Goal: Transaction & Acquisition: Purchase product/service

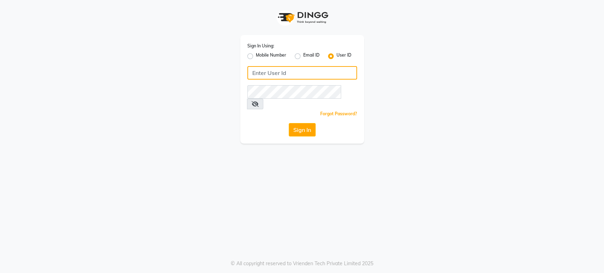
click at [256, 71] on input "Username" at bounding box center [302, 72] width 110 height 13
type input "[PERSON_NAME]"
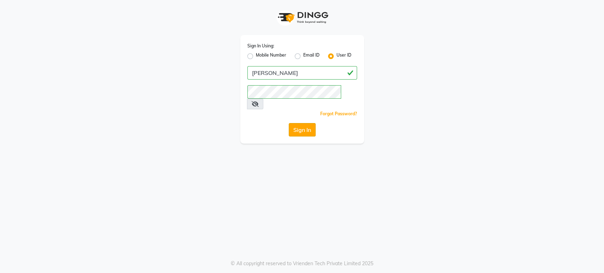
click at [301, 123] on button "Sign In" at bounding box center [302, 129] width 27 height 13
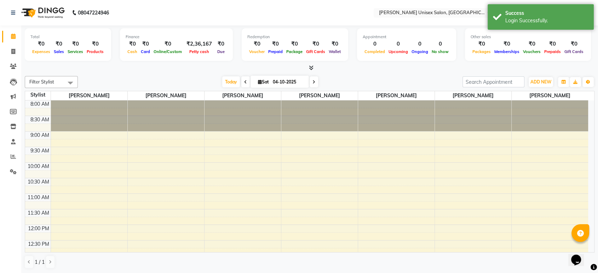
click at [244, 83] on icon at bounding box center [245, 82] width 3 height 4
type input "03-10-2025"
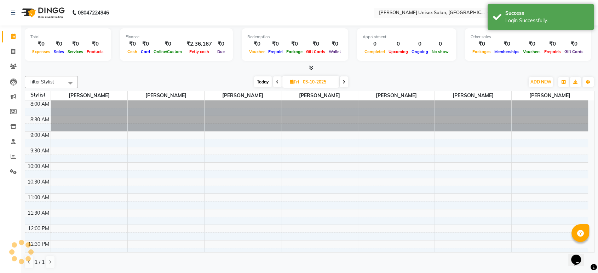
scroll to position [155, 0]
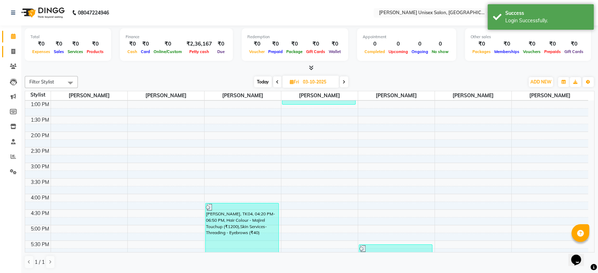
click at [11, 50] on icon at bounding box center [13, 51] width 4 height 5
select select "service"
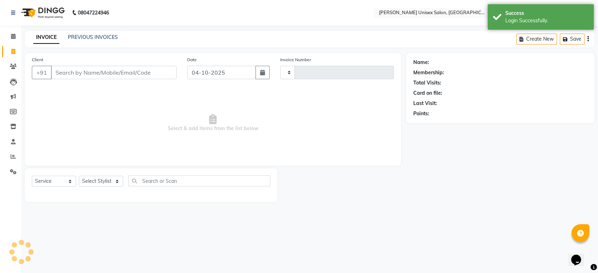
type input "1536"
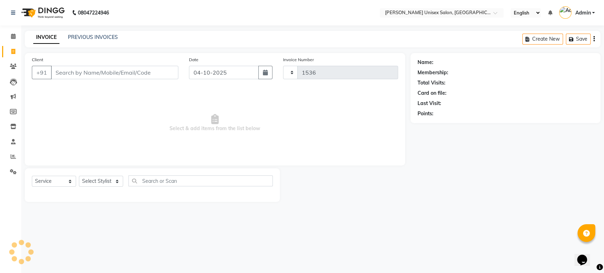
select select "7372"
click at [61, 77] on input "Client" at bounding box center [114, 72] width 127 height 13
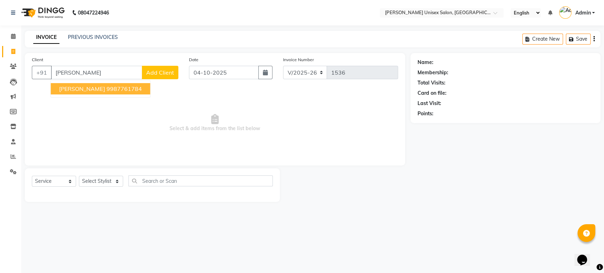
click at [90, 87] on span "[PERSON_NAME]" at bounding box center [82, 88] width 46 height 7
type input "9987761784"
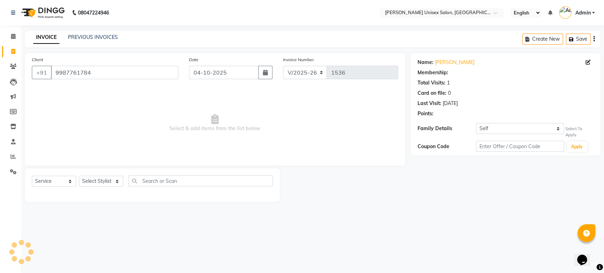
select select "1: Object"
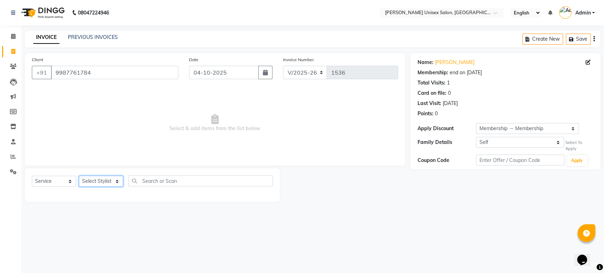
click at [90, 183] on select "Select Stylist [PERSON_NAME] [PERSON_NAME] [PERSON_NAME] Pooja [PERSON_NAME] AH…" at bounding box center [101, 181] width 44 height 11
select select "64435"
click at [79, 176] on select "Select Stylist [PERSON_NAME] [PERSON_NAME] [PERSON_NAME] Pooja [PERSON_NAME] AH…" at bounding box center [101, 181] width 44 height 11
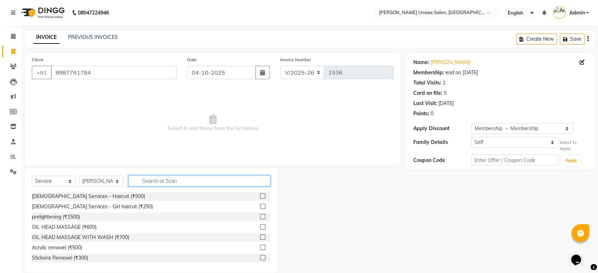
click at [145, 181] on input "text" at bounding box center [199, 181] width 142 height 11
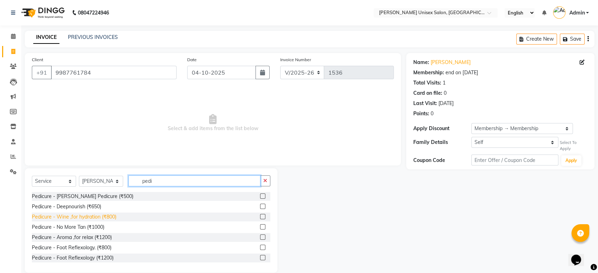
type input "pedi"
click at [68, 219] on div "Pedicure - Wine ,for hydration (₹800)" at bounding box center [74, 216] width 85 height 7
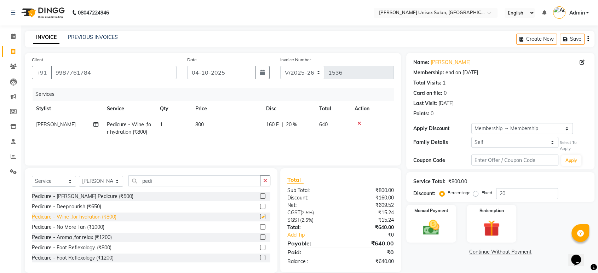
checkbox input "false"
click at [96, 179] on select "Select Stylist [PERSON_NAME] [PERSON_NAME] [PERSON_NAME] Pooja [PERSON_NAME] AH…" at bounding box center [101, 181] width 44 height 11
select select "64436"
click at [79, 176] on select "Select Stylist [PERSON_NAME] [PERSON_NAME] [PERSON_NAME] Pooja [PERSON_NAME] AH…" at bounding box center [101, 181] width 44 height 11
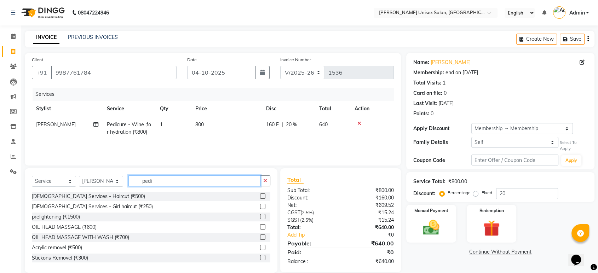
click at [155, 181] on input "pedi" at bounding box center [194, 181] width 132 height 11
type input "p"
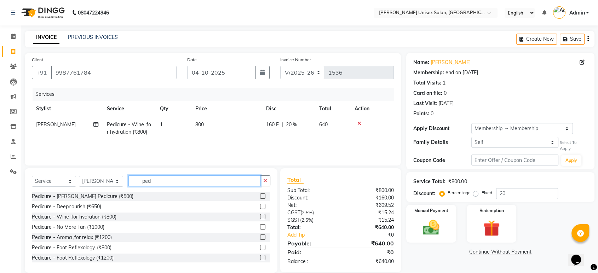
type input "pedi"
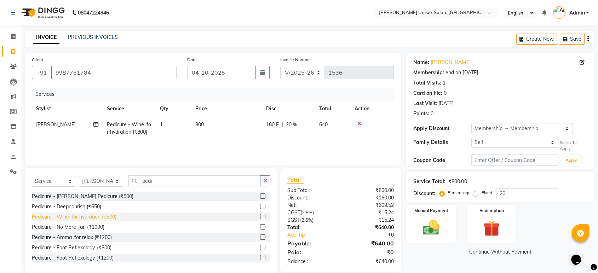
click at [63, 217] on div "Pedicure - Wine ,for hydration (₹800)" at bounding box center [74, 216] width 85 height 7
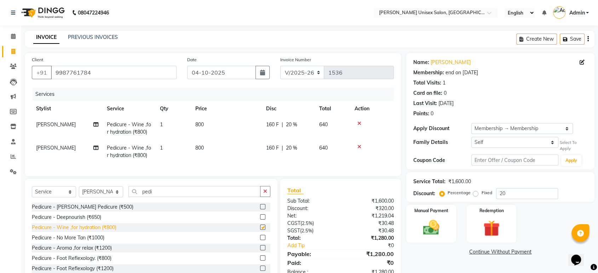
checkbox input "false"
click at [88, 197] on select "Select Stylist [PERSON_NAME] [PERSON_NAME] [PERSON_NAME] Pooja [PERSON_NAME] AH…" at bounding box center [101, 192] width 44 height 11
select select "64437"
click at [79, 193] on select "Select Stylist [PERSON_NAME] [PERSON_NAME] [PERSON_NAME] Pooja [PERSON_NAME] AH…" at bounding box center [101, 192] width 44 height 11
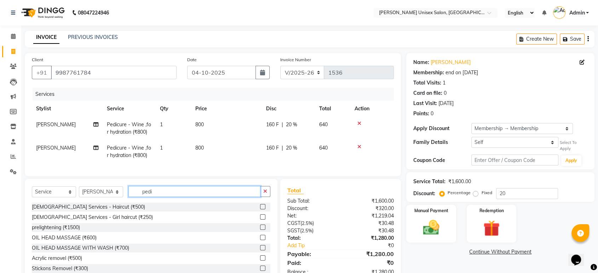
click at [155, 196] on input "pedi" at bounding box center [194, 191] width 132 height 11
type input "p"
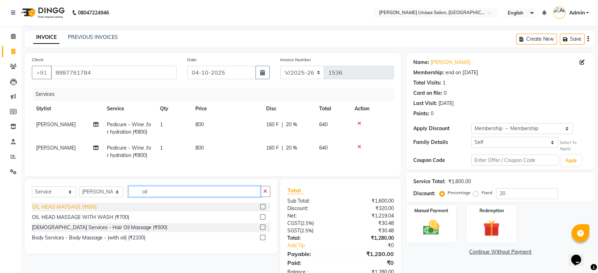
type input "oil"
click at [81, 211] on div "OIL HEAD MASSAGE (₹600)" at bounding box center [64, 207] width 65 height 7
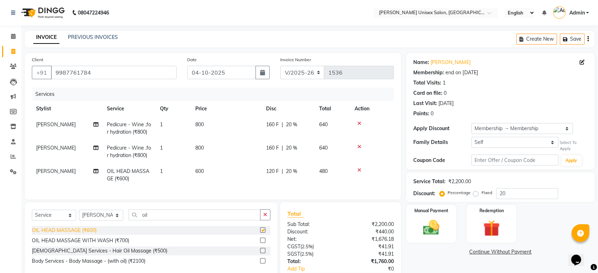
checkbox input "false"
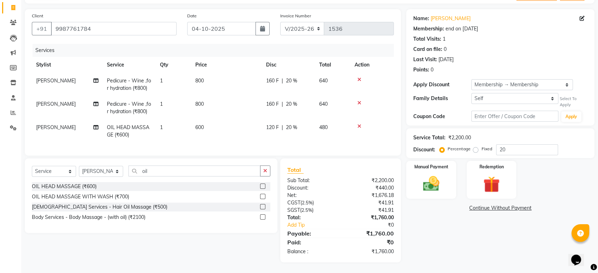
scroll to position [49, 0]
click at [82, 208] on div "[DEMOGRAPHIC_DATA] Services - Hair Oil Massage (₹500)" at bounding box center [100, 207] width 136 height 7
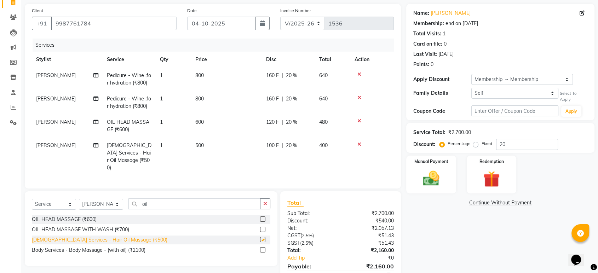
checkbox input "false"
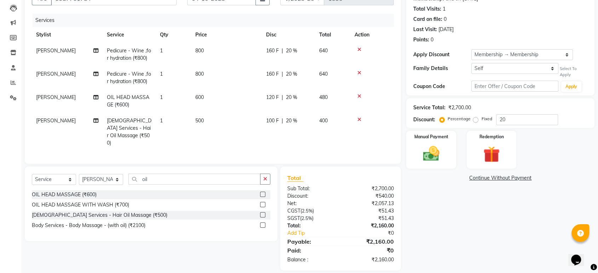
scroll to position [74, 0]
click at [432, 157] on img at bounding box center [431, 154] width 28 height 20
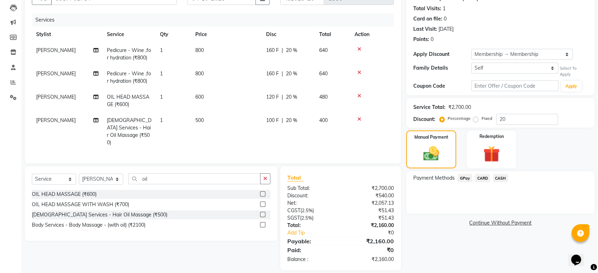
click at [464, 176] on span "GPay" at bounding box center [465, 178] width 15 height 8
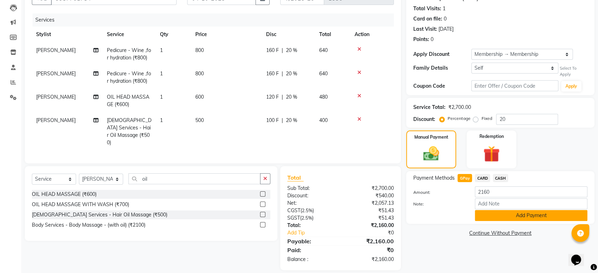
click at [527, 216] on button "Add Payment" at bounding box center [531, 215] width 113 height 11
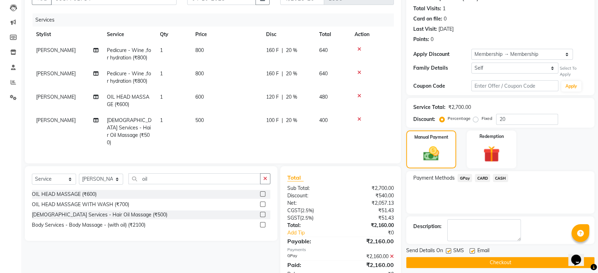
scroll to position [95, 0]
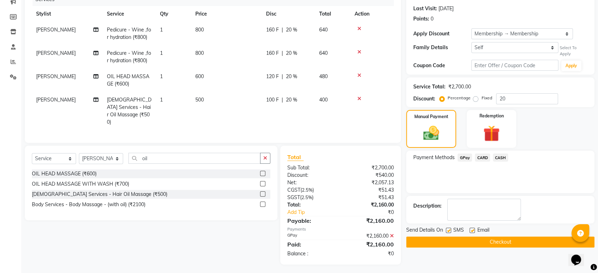
click at [507, 243] on button "Checkout" at bounding box center [500, 242] width 188 height 11
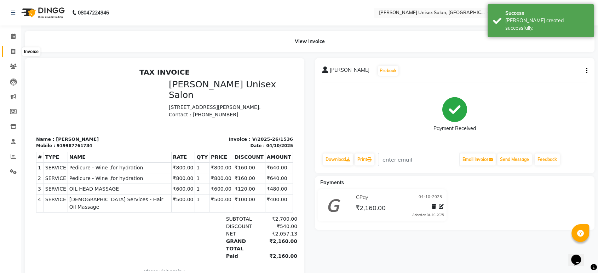
click at [11, 50] on span at bounding box center [13, 52] width 12 height 8
select select "7372"
select select "service"
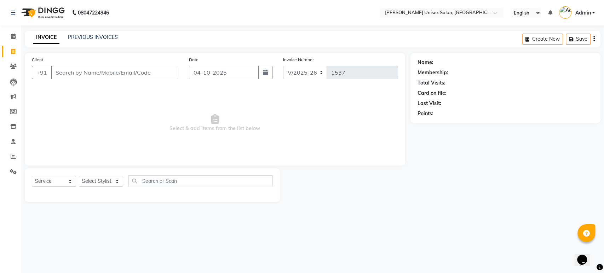
click at [63, 77] on input "Client" at bounding box center [114, 72] width 127 height 13
click at [265, 75] on icon "button" at bounding box center [265, 73] width 5 height 6
select select "10"
select select "2025"
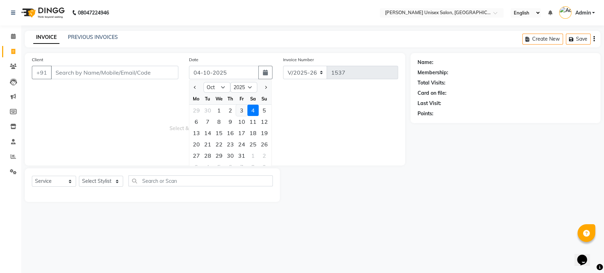
click at [240, 109] on div "3" at bounding box center [241, 110] width 11 height 11
type input "03-10-2025"
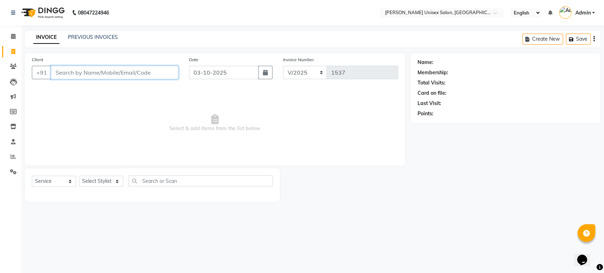
click at [74, 74] on input "Client" at bounding box center [114, 72] width 127 height 13
type input "d"
type input "[PERSON_NAME]"
click at [150, 76] on span "Add Client" at bounding box center [160, 72] width 28 height 7
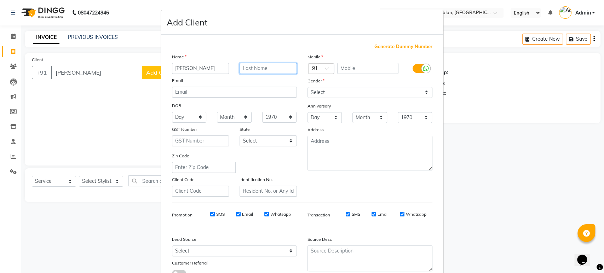
click at [244, 71] on input "text" at bounding box center [268, 68] width 57 height 11
type input "PATIL"
click at [359, 72] on input "text" at bounding box center [367, 68] width 61 height 11
type input "7303820476"
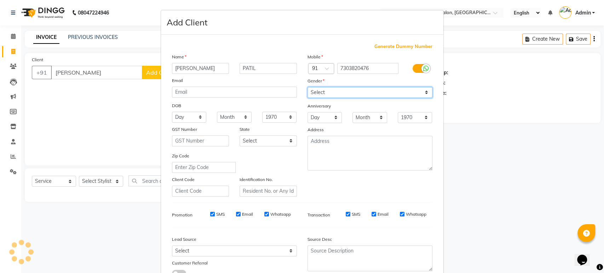
click at [317, 90] on select "Select [DEMOGRAPHIC_DATA] [DEMOGRAPHIC_DATA] Other Prefer Not To Say" at bounding box center [370, 92] width 125 height 11
select select "[DEMOGRAPHIC_DATA]"
click at [308, 87] on select "Select [DEMOGRAPHIC_DATA] [DEMOGRAPHIC_DATA] Other Prefer Not To Say" at bounding box center [370, 92] width 125 height 11
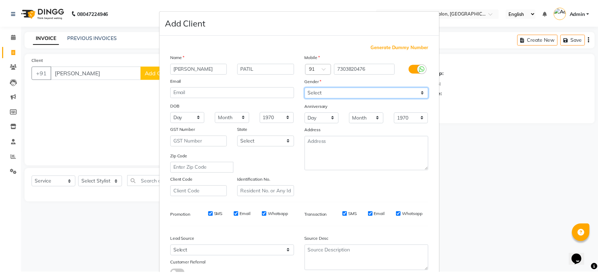
scroll to position [52, 0]
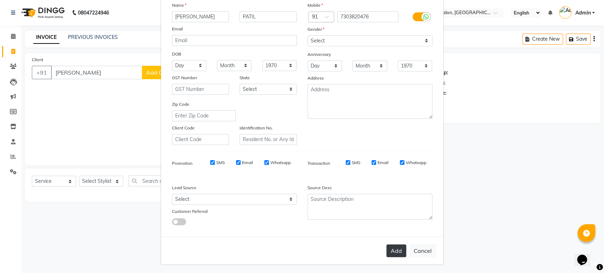
click at [397, 250] on button "Add" at bounding box center [397, 251] width 20 height 13
type input "7303820476"
select select
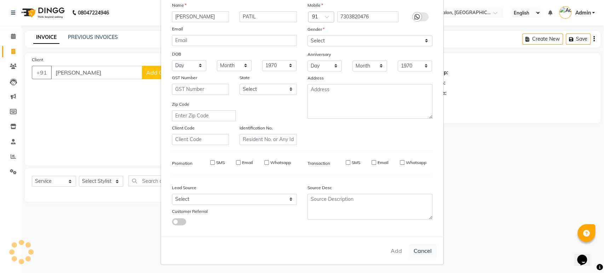
select select
checkbox input "false"
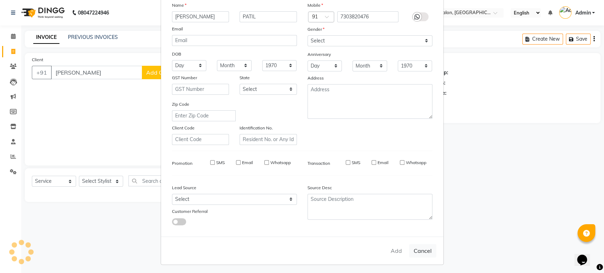
checkbox input "false"
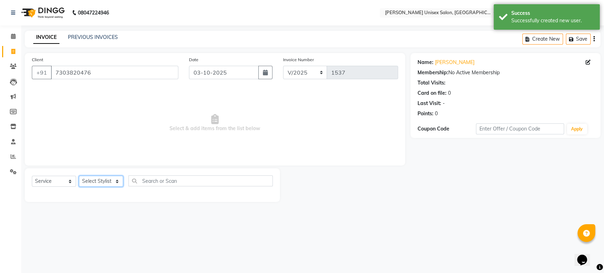
click at [95, 178] on select "Select Stylist [PERSON_NAME] [PERSON_NAME] [PERSON_NAME] Pooja [PERSON_NAME] AH…" at bounding box center [101, 181] width 44 height 11
select select "64437"
click at [79, 176] on select "Select Stylist [PERSON_NAME] [PERSON_NAME] [PERSON_NAME] Pooja [PERSON_NAME] AH…" at bounding box center [101, 181] width 44 height 11
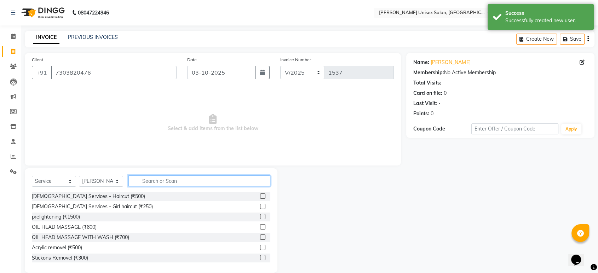
click at [147, 182] on input "text" at bounding box center [199, 181] width 142 height 11
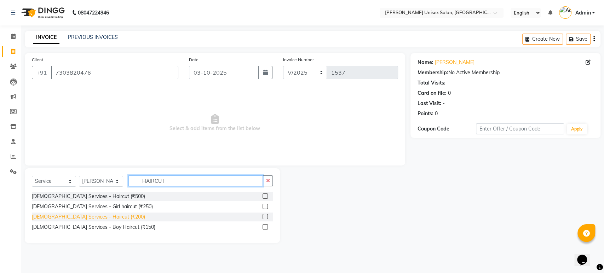
type input "HAIRCUT"
click at [89, 215] on div "[DEMOGRAPHIC_DATA] Services - Haircut (₹200)" at bounding box center [88, 216] width 113 height 7
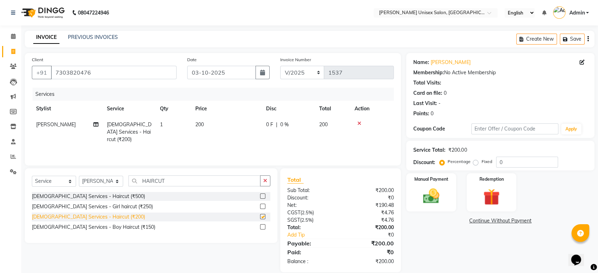
checkbox input "false"
click at [428, 199] on img at bounding box center [431, 197] width 28 height 20
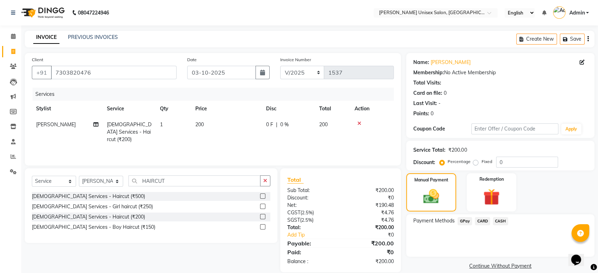
click at [503, 223] on span "CASH" at bounding box center [500, 221] width 15 height 8
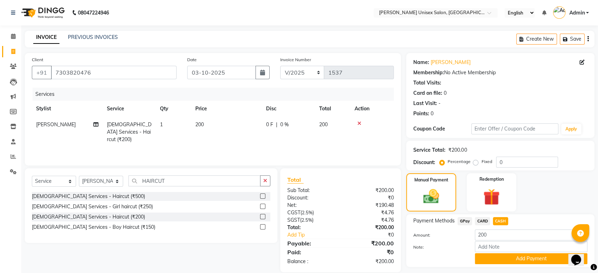
scroll to position [18, 0]
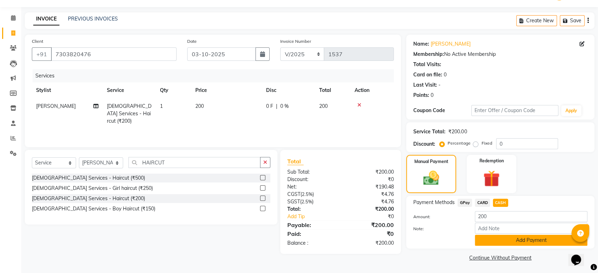
click at [540, 241] on button "Add Payment" at bounding box center [531, 240] width 113 height 11
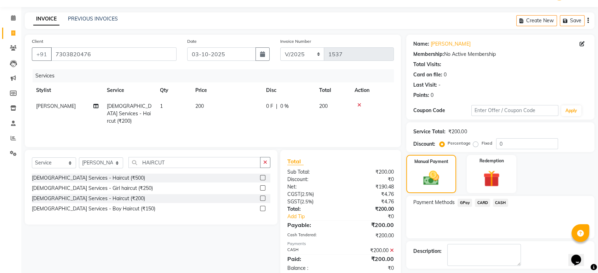
scroll to position [48, 0]
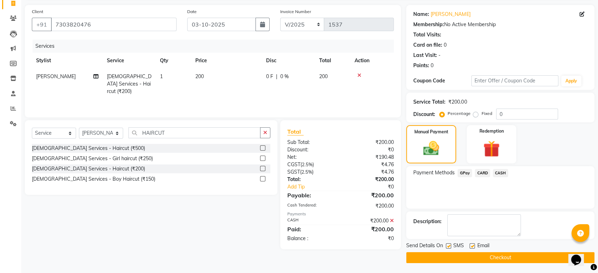
click at [508, 258] on button "Checkout" at bounding box center [500, 257] width 188 height 11
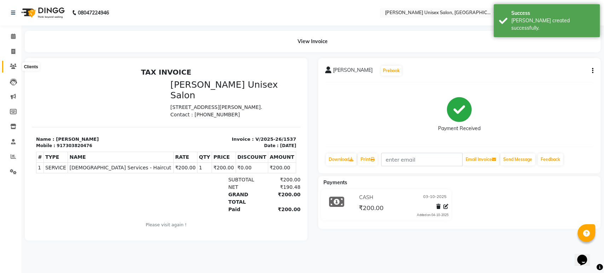
click at [13, 67] on icon at bounding box center [13, 66] width 7 height 5
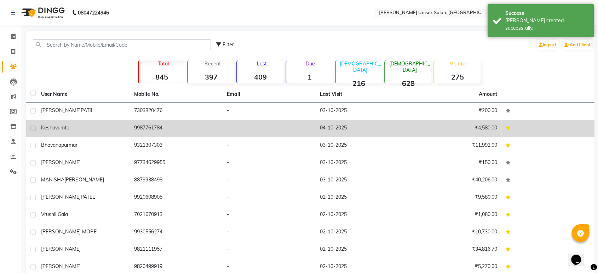
click at [61, 130] on span "umtol" at bounding box center [64, 128] width 13 height 6
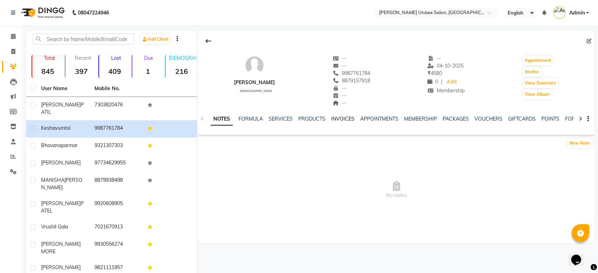
click at [338, 120] on link "INVOICES" at bounding box center [342, 119] width 23 height 6
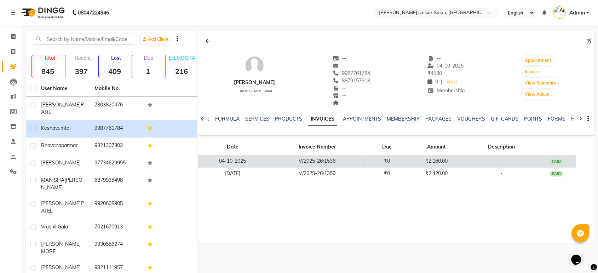
click at [394, 161] on td "₹0" at bounding box center [387, 161] width 40 height 12
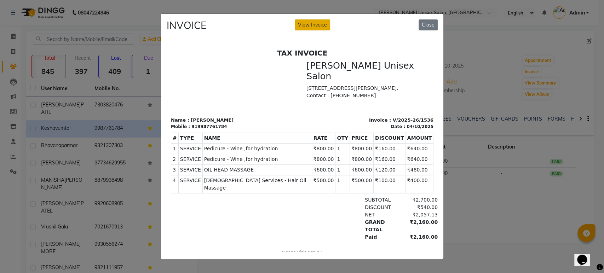
click at [308, 22] on button "View Invoice" at bounding box center [312, 24] width 35 height 11
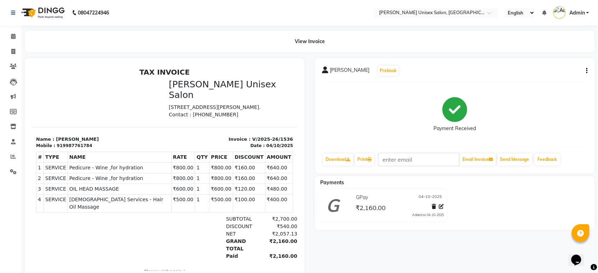
click at [587, 73] on button "button" at bounding box center [585, 70] width 4 height 7
click at [553, 79] on div "Edit Invoice" at bounding box center [551, 79] width 48 height 9
select select "service"
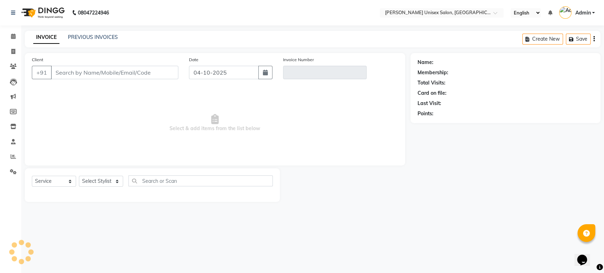
type input "9987761784"
type input "V/2025-26/1536"
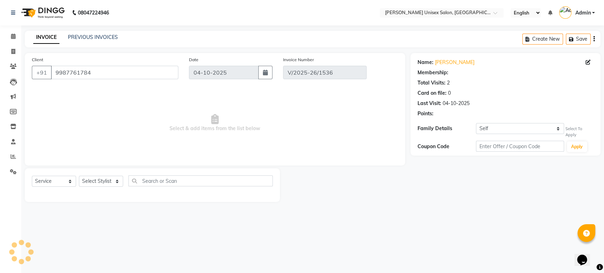
select select "select"
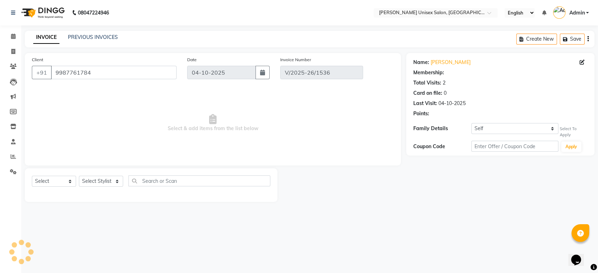
select select "1: Object"
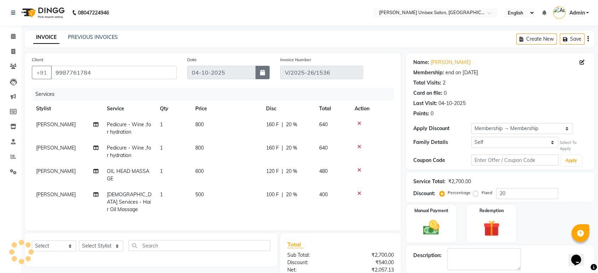
click at [263, 76] on button "button" at bounding box center [263, 72] width 14 height 13
select select "10"
select select "2025"
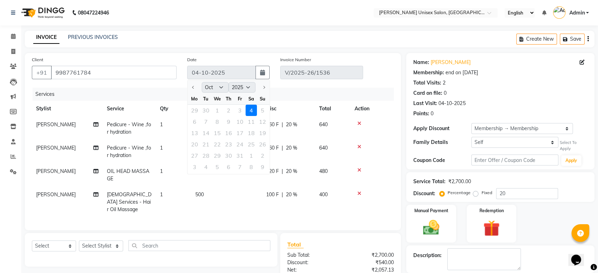
click at [239, 113] on div "29 30 1 2 3 4 5" at bounding box center [229, 110] width 82 height 11
click at [241, 113] on div "29 30 1 2 3 4 5" at bounding box center [229, 110] width 82 height 11
click at [196, 87] on ngb-datepicker-navigation "Jan Feb Mar Apr May Jun [DATE] Aug Sep Oct Nov [DATE] 2016 2017 2018 2019 2020 …" at bounding box center [229, 87] width 82 height 11
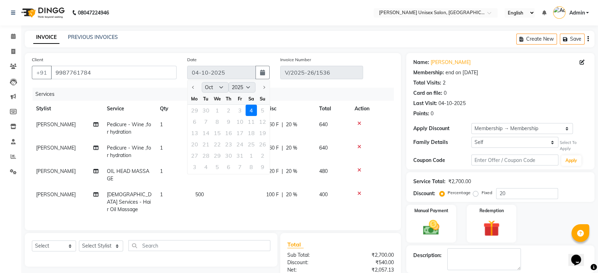
click at [196, 87] on div at bounding box center [195, 87] width 14 height 11
click at [193, 88] on div at bounding box center [195, 87] width 14 height 11
click at [241, 112] on div "29 30 1 2 3 4 5" at bounding box center [229, 110] width 82 height 11
click at [239, 111] on div "29 30 1 2 3 4 5" at bounding box center [229, 110] width 82 height 11
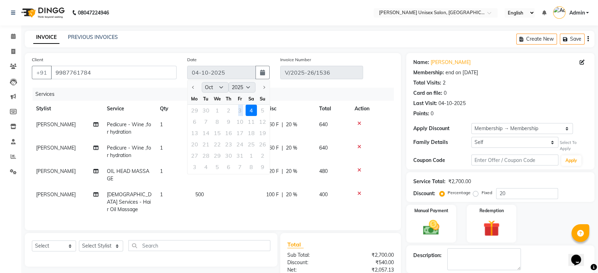
click at [239, 111] on div "29 30 1 2 3 4 5" at bounding box center [229, 110] width 82 height 11
click at [217, 210] on div "Services Stylist Service Qty Price Disc Total Action [PERSON_NAME] Pedicure - W…" at bounding box center [213, 156] width 362 height 136
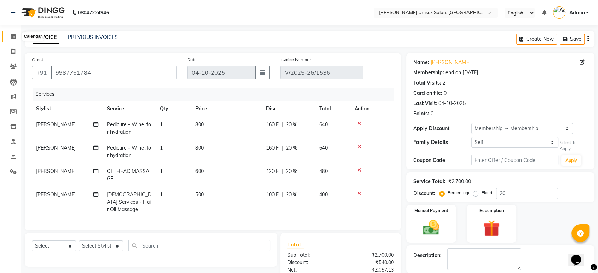
click at [12, 34] on icon at bounding box center [13, 36] width 5 height 5
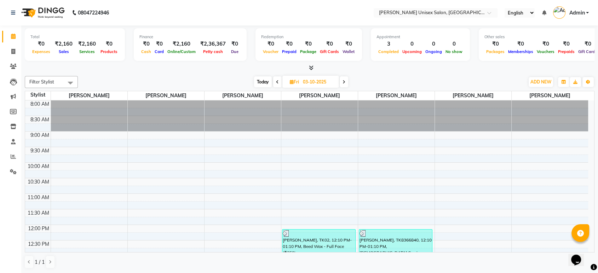
click at [342, 83] on span at bounding box center [344, 81] width 8 height 11
type input "04-10-2025"
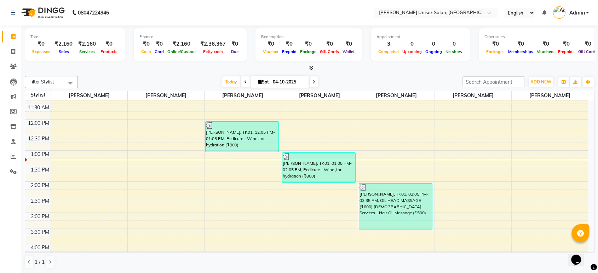
scroll to position [107, 0]
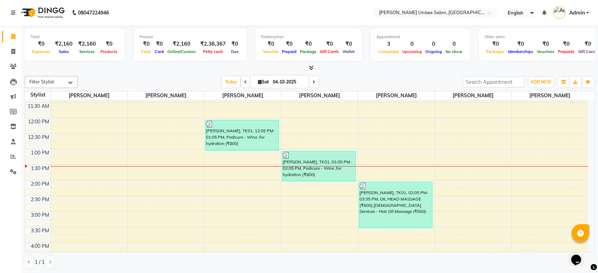
click at [293, 83] on input "04-10-2025" at bounding box center [288, 82] width 35 height 11
select select "10"
select select "2025"
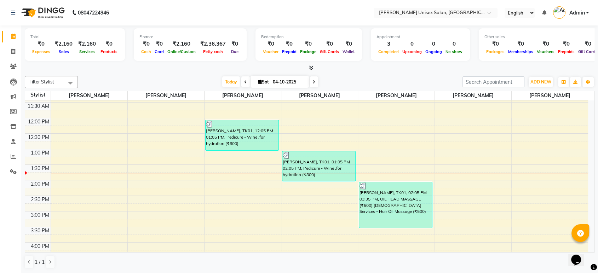
click at [303, 81] on input "04-10-2025" at bounding box center [288, 82] width 35 height 11
select select "10"
select select "2025"
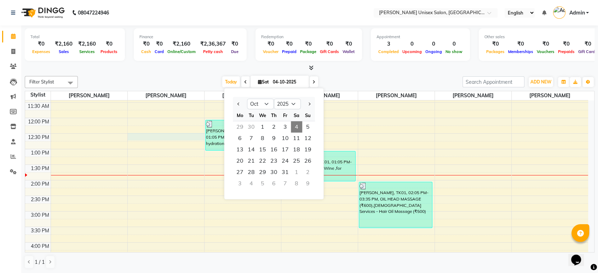
click at [191, 139] on div "8:00 AM 8:30 AM 9:00 AM 9:30 AM 10:00 AM 10:30 AM 11:00 AM 11:30 AM 12:00 PM 12…" at bounding box center [306, 227] width 563 height 467
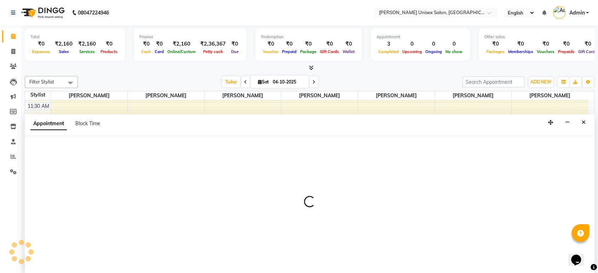
select select "64432"
select select "tentative"
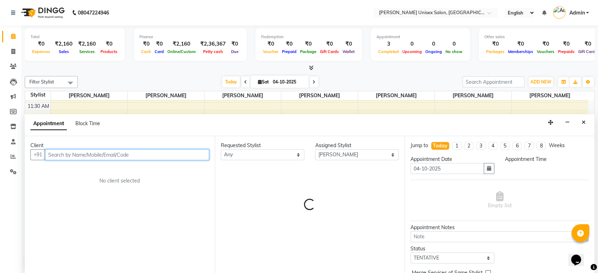
select select "750"
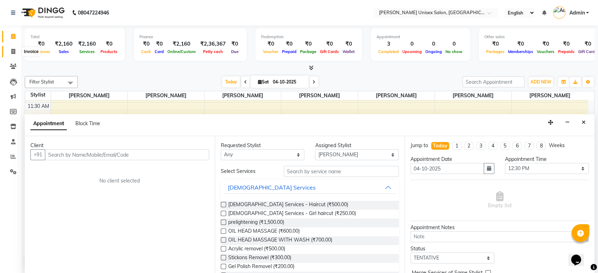
click at [11, 52] on icon at bounding box center [13, 51] width 4 height 5
select select "service"
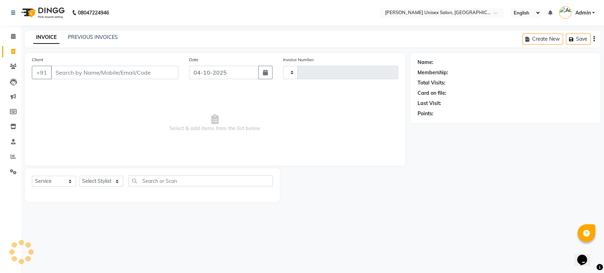
type input "1538"
select select "7372"
click at [86, 184] on select "Select Stylist [PERSON_NAME] [PERSON_NAME] [PERSON_NAME] Pooja [PERSON_NAME] AH…" at bounding box center [101, 181] width 44 height 11
select select "64436"
click at [79, 176] on select "Select Stylist [PERSON_NAME] [PERSON_NAME] [PERSON_NAME] Pooja [PERSON_NAME] AH…" at bounding box center [101, 181] width 44 height 11
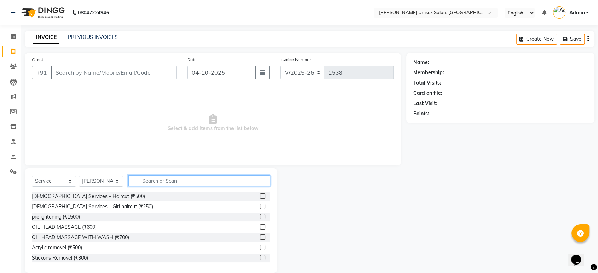
click at [147, 182] on input "text" at bounding box center [199, 181] width 142 height 11
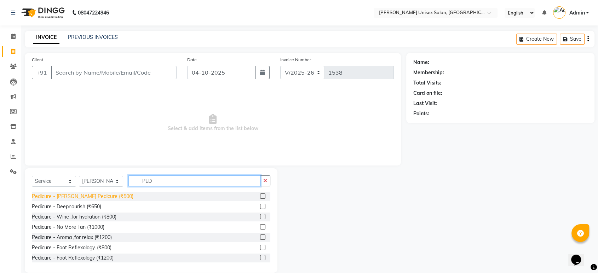
type input "PED"
click at [75, 196] on div "Pedicure - [PERSON_NAME] Pedicure (₹500)" at bounding box center [83, 196] width 102 height 7
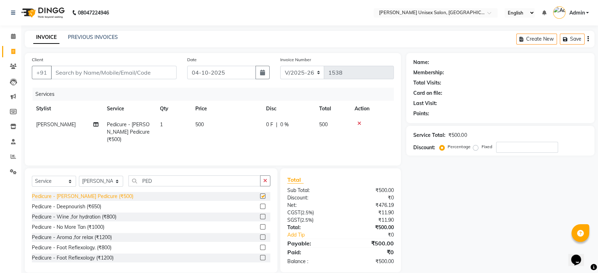
checkbox input "false"
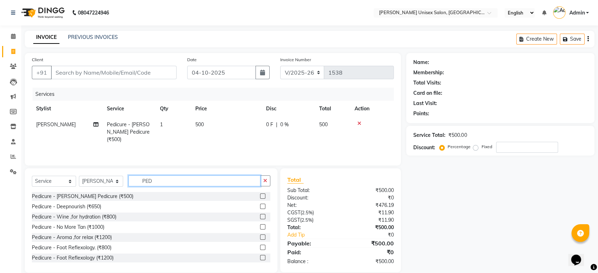
click at [157, 181] on input "PED" at bounding box center [194, 181] width 132 height 11
type input "P"
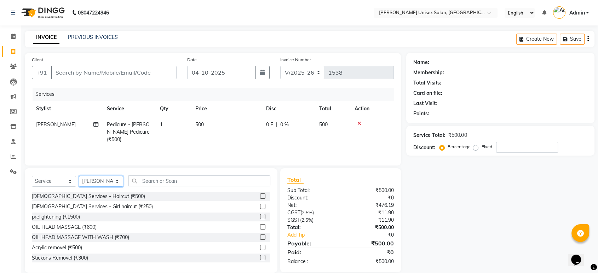
click at [87, 180] on select "Select Stylist [PERSON_NAME] [PERSON_NAME] [PERSON_NAME] Pooja [PERSON_NAME] AH…" at bounding box center [101, 181] width 44 height 11
select select "64435"
click at [79, 176] on select "Select Stylist [PERSON_NAME] [PERSON_NAME] [PERSON_NAME] Pooja [PERSON_NAME] AH…" at bounding box center [101, 181] width 44 height 11
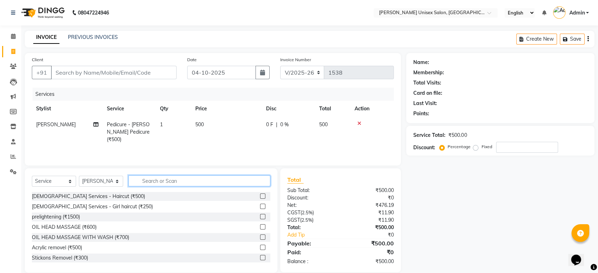
click at [156, 178] on input "text" at bounding box center [199, 181] width 142 height 11
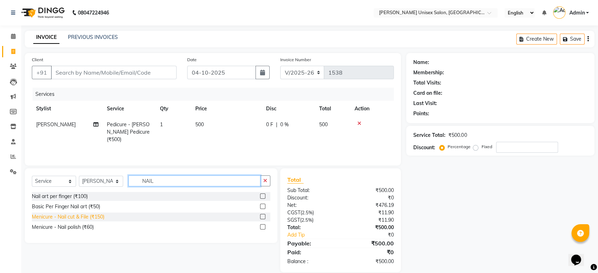
type input "NAIL"
click at [80, 217] on div "Menicure - Nail cut & File (₹150)" at bounding box center [68, 216] width 73 height 7
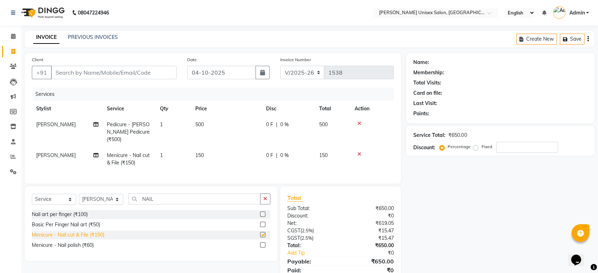
checkbox input "false"
click at [65, 73] on input "Client" at bounding box center [114, 72] width 126 height 13
type input "9"
type input "0"
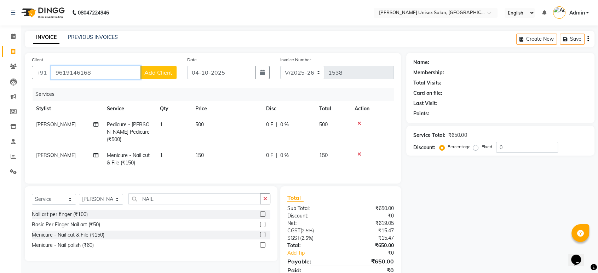
type input "9619146168"
click at [155, 75] on span "Add Client" at bounding box center [158, 72] width 28 height 7
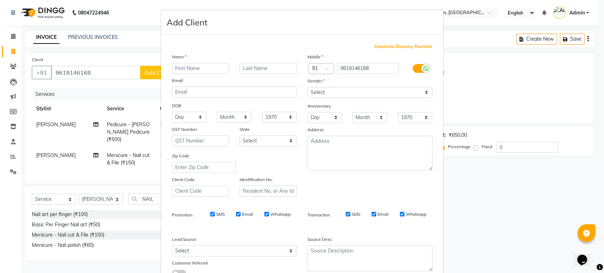
click at [178, 68] on input "text" at bounding box center [200, 68] width 57 height 11
type input "BHAGAT"
click at [241, 67] on input "text" at bounding box center [268, 68] width 57 height 11
type input "THAKUR"
click at [317, 93] on select "Select [DEMOGRAPHIC_DATA] [DEMOGRAPHIC_DATA] Other Prefer Not To Say" at bounding box center [370, 92] width 125 height 11
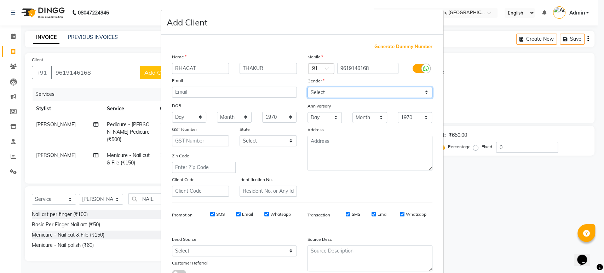
select select "[DEMOGRAPHIC_DATA]"
click at [308, 87] on select "Select [DEMOGRAPHIC_DATA] [DEMOGRAPHIC_DATA] Other Prefer Not To Say" at bounding box center [370, 92] width 125 height 11
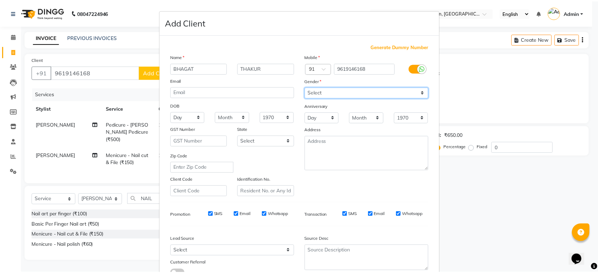
scroll to position [52, 0]
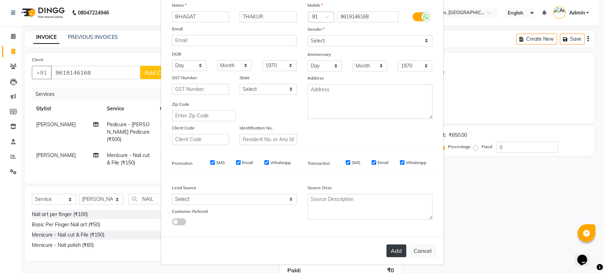
click at [394, 247] on button "Add" at bounding box center [397, 251] width 20 height 13
select select
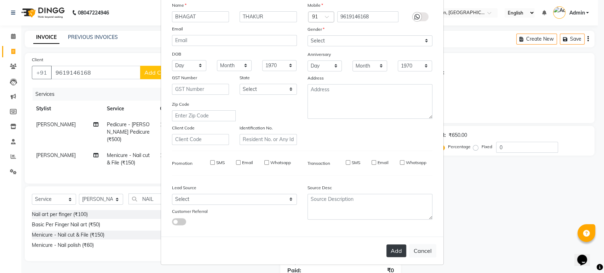
select select
checkbox input "false"
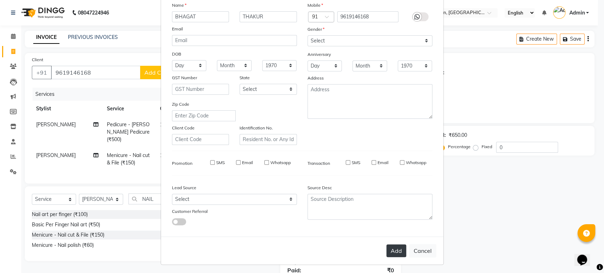
checkbox input "false"
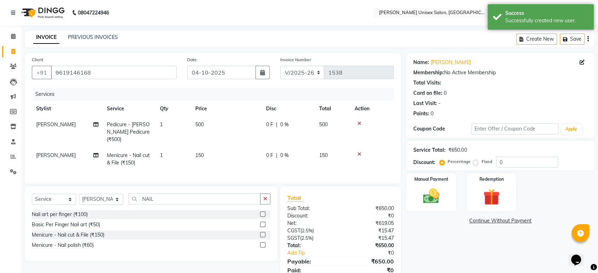
scroll to position [26, 0]
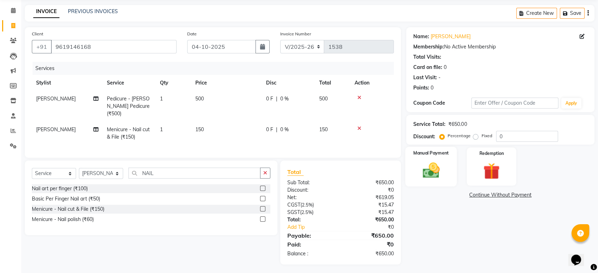
click at [433, 171] on img at bounding box center [431, 171] width 28 height 20
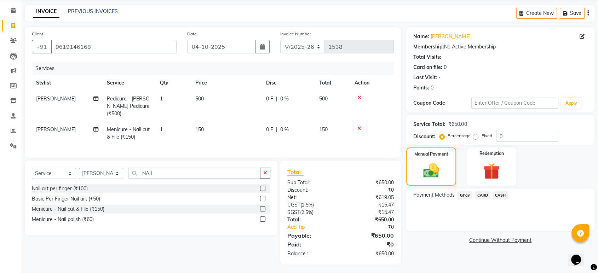
click at [464, 194] on span "GPay" at bounding box center [465, 195] width 15 height 8
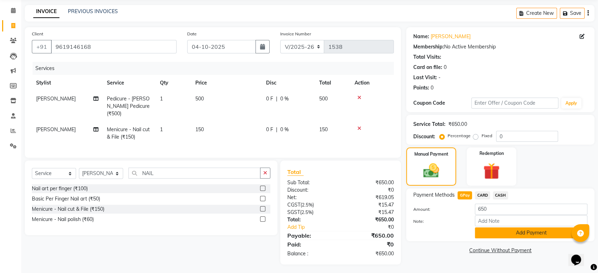
click at [531, 234] on button "Add Payment" at bounding box center [531, 233] width 113 height 11
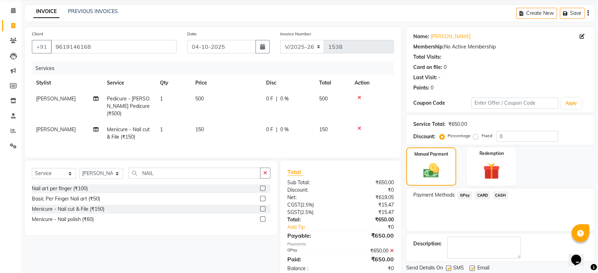
scroll to position [48, 0]
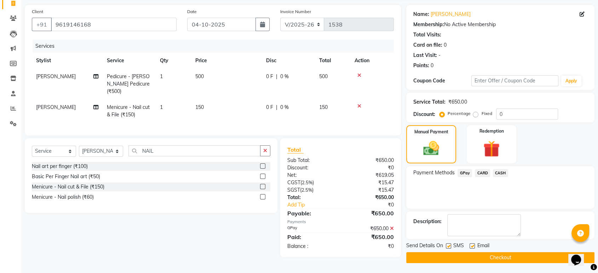
click at [504, 257] on button "Checkout" at bounding box center [500, 257] width 188 height 11
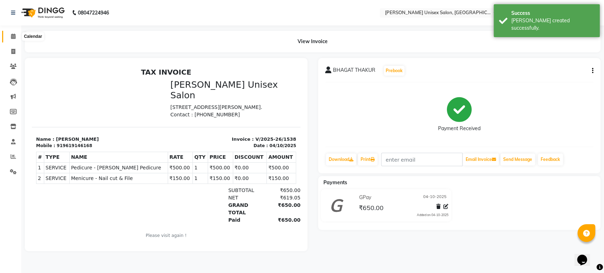
click at [12, 37] on icon at bounding box center [13, 36] width 5 height 5
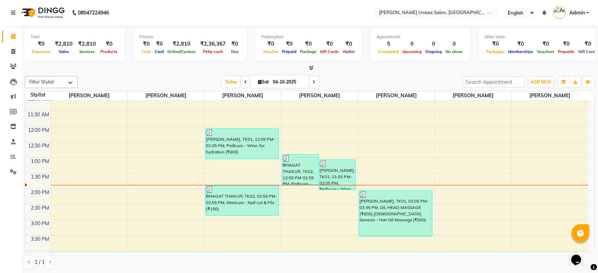
scroll to position [100, 0]
